Goal: Check status

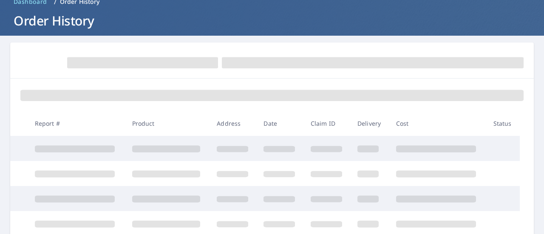
scroll to position [56, 0]
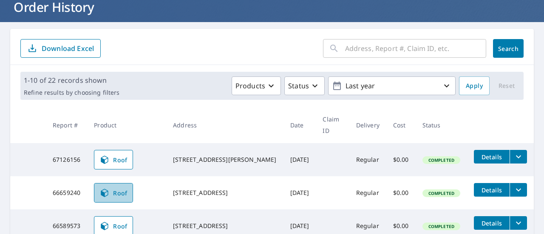
click at [103, 190] on icon at bounding box center [104, 193] width 10 height 10
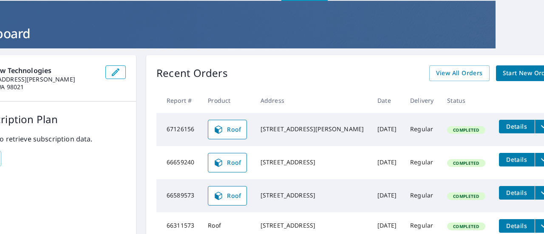
scroll to position [0, 48]
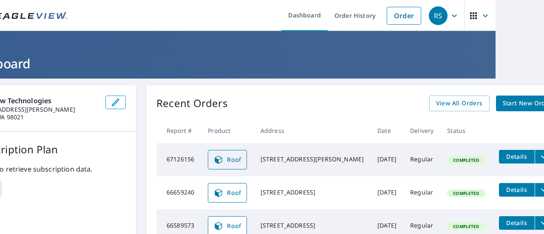
click at [228, 158] on span "Roof" at bounding box center [227, 160] width 28 height 10
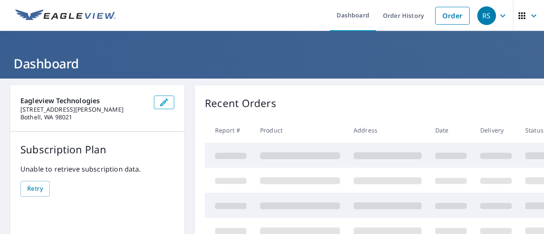
scroll to position [56, 0]
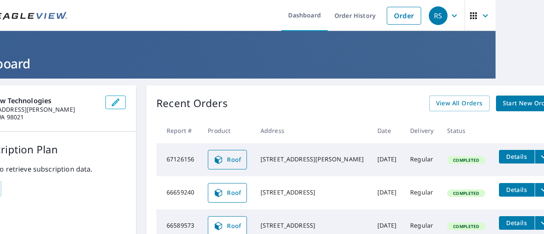
scroll to position [56, 48]
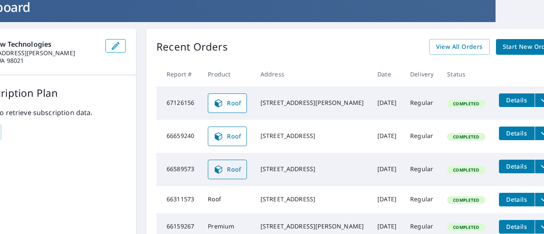
click at [229, 175] on span "Roof" at bounding box center [227, 169] width 28 height 10
